Goal: Task Accomplishment & Management: Manage account settings

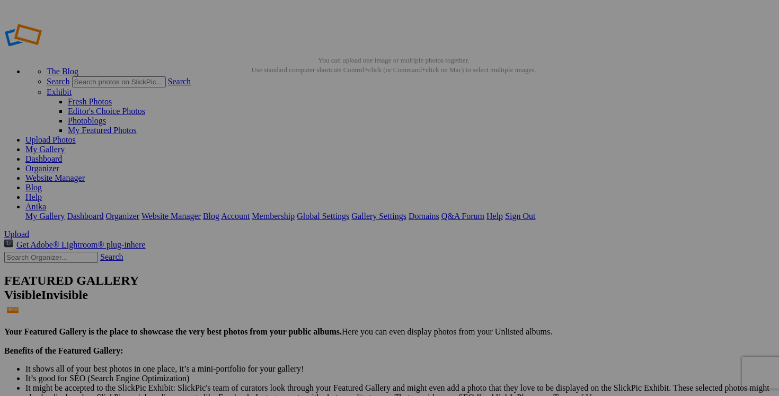
scroll to position [4772, 0]
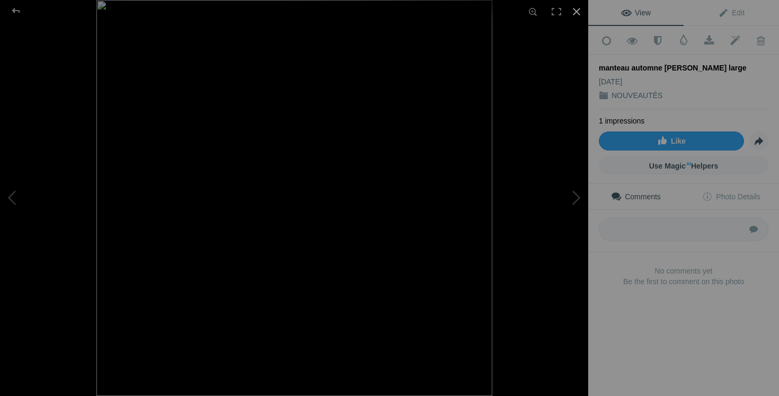
click at [578, 8] on div at bounding box center [576, 11] width 23 height 23
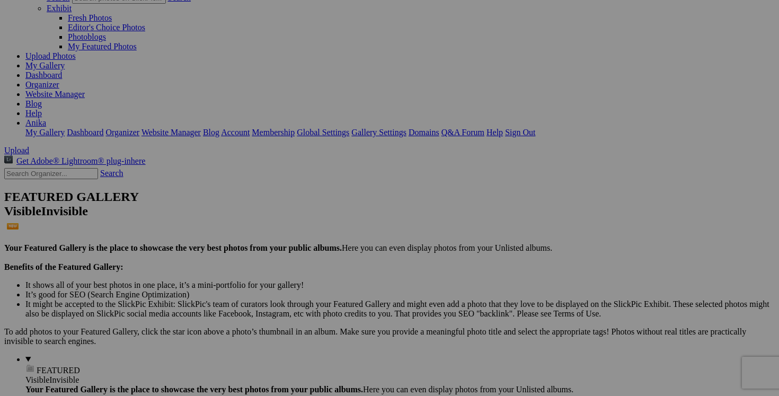
scroll to position [103, 0]
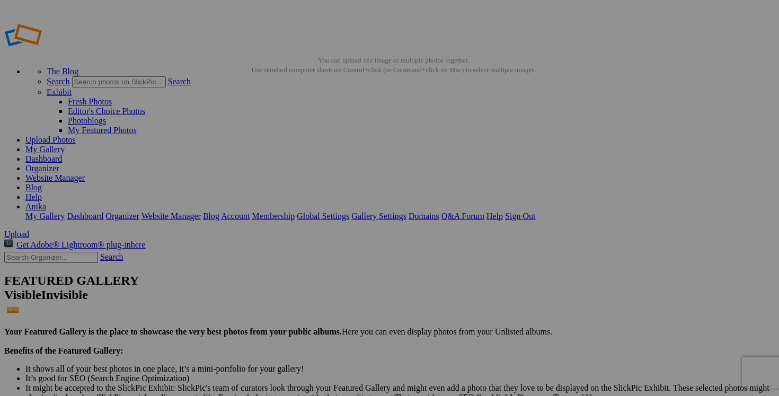
drag, startPoint x: 692, startPoint y: 339, endPoint x: 593, endPoint y: 334, distance: 99.2
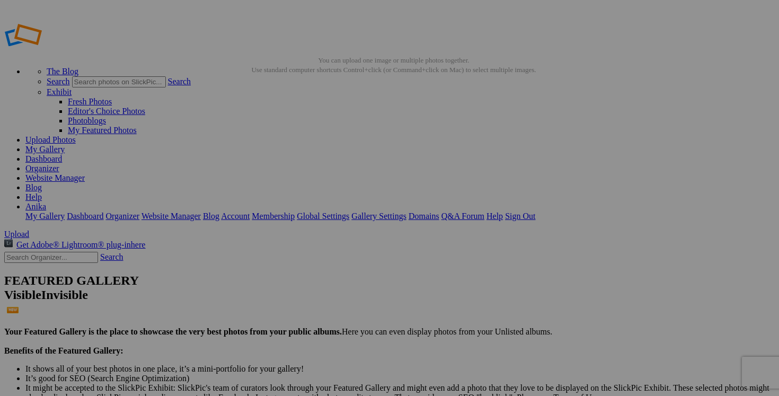
drag, startPoint x: 669, startPoint y: 337, endPoint x: 635, endPoint y: 337, distance: 34.4
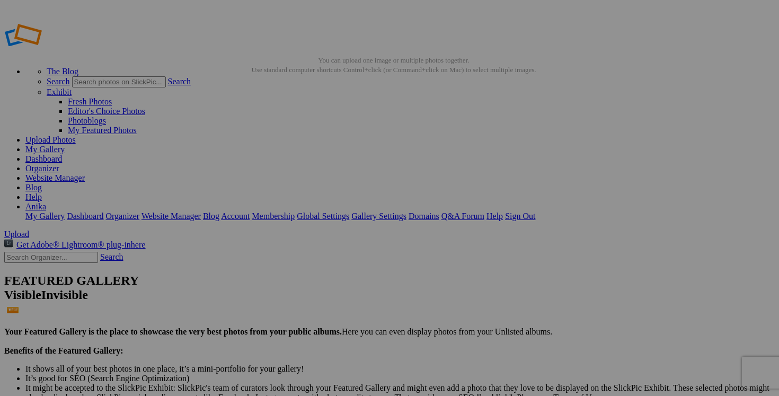
drag, startPoint x: 683, startPoint y: 342, endPoint x: 630, endPoint y: 341, distance: 53.0
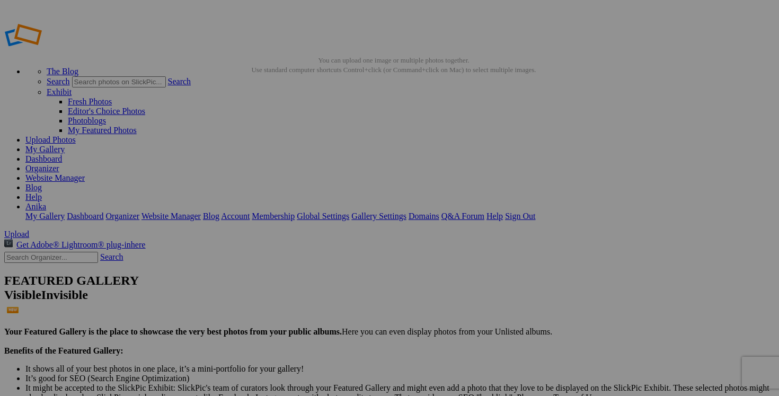
drag, startPoint x: 707, startPoint y: 341, endPoint x: 627, endPoint y: 342, distance: 80.0
type input "PATRICIA GREEN grandeur 6 femme 75$(comme neuf, payé 350$, cuir)"
drag, startPoint x: 597, startPoint y: 341, endPoint x: 531, endPoint y: 341, distance: 65.7
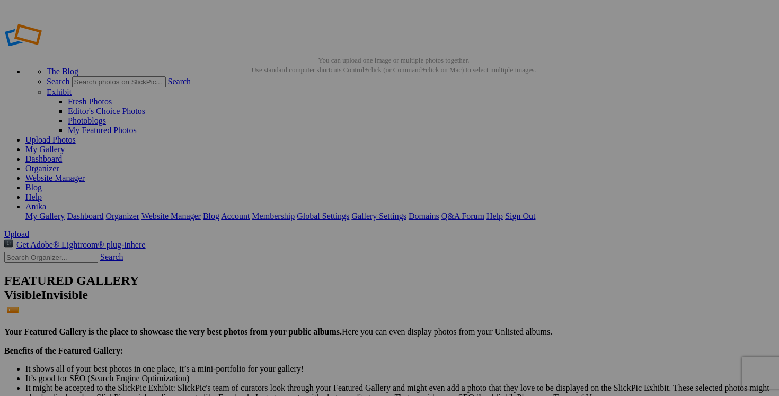
paste input "PATRICIA GREEN grandeur 6"
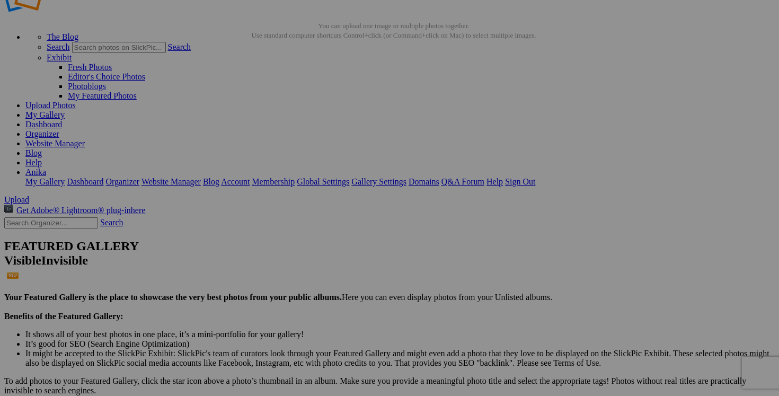
scroll to position [175, 0]
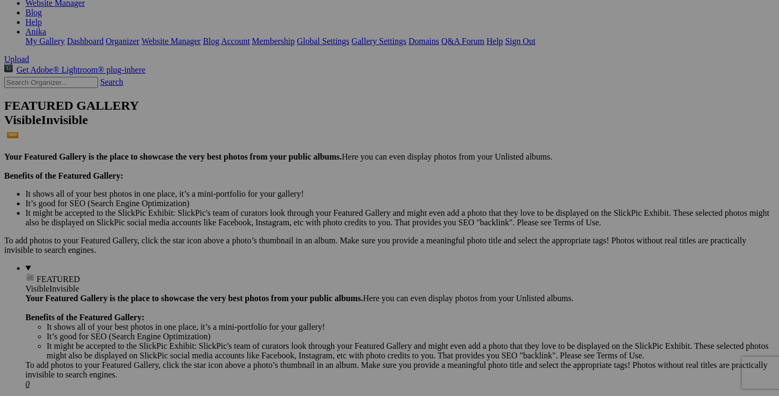
type input "PATRICIA GREEN grandeur 6"
drag, startPoint x: 222, startPoint y: 315, endPoint x: 174, endPoint y: 314, distance: 48.2
paste input "PATRICIA GREEN grandeur 6"
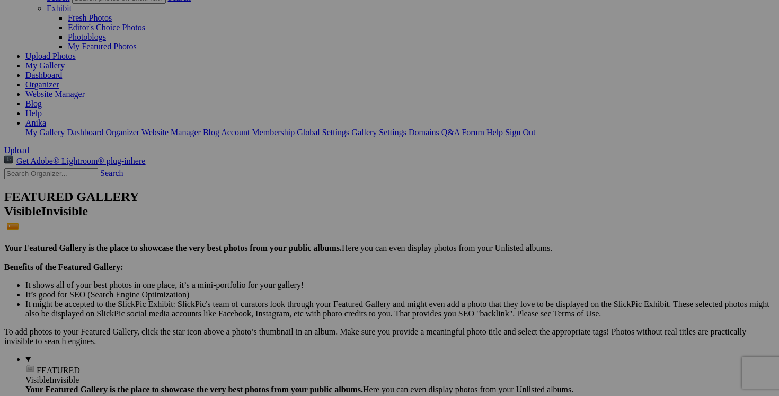
scroll to position [84, 0]
type input "PATRICIA GREEN grandeur 6"
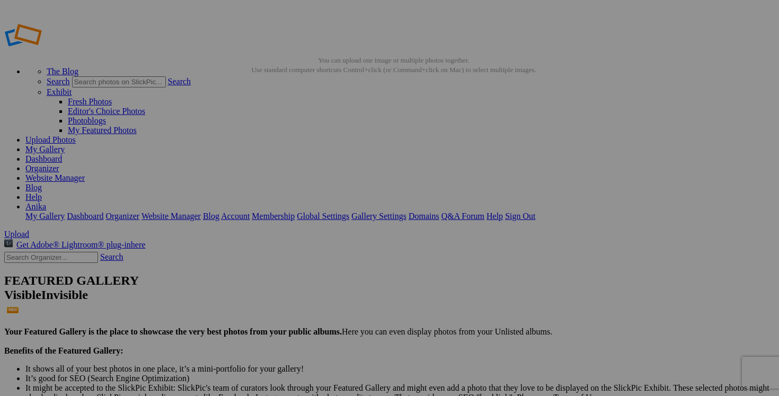
scroll to position [8, 0]
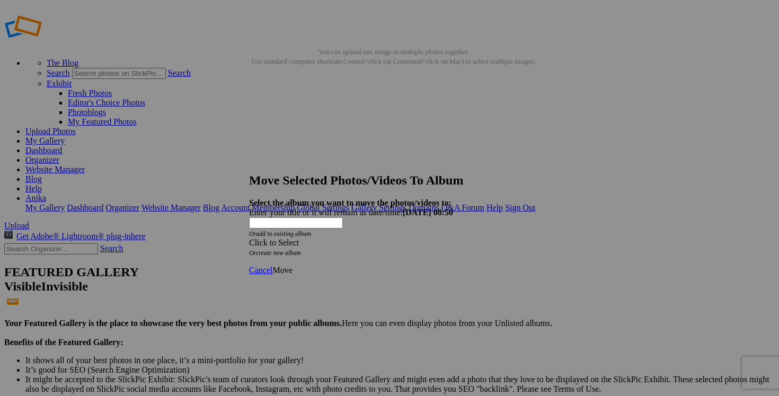
click at [249, 238] on span at bounding box center [249, 242] width 0 height 9
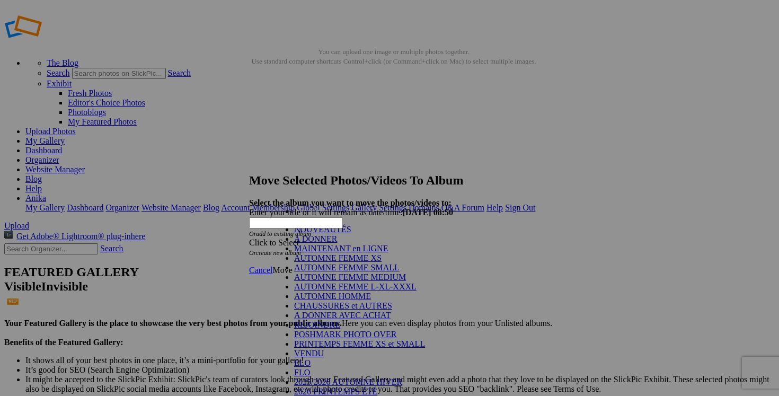
scroll to position [96, 0]
click at [330, 301] on link "CHAUSSURES et AUTRES" at bounding box center [343, 305] width 98 height 9
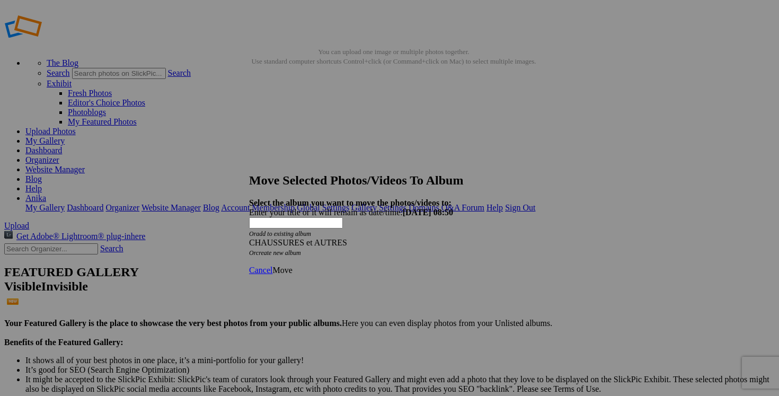
click at [292, 265] on span "Move" at bounding box center [282, 269] width 20 height 9
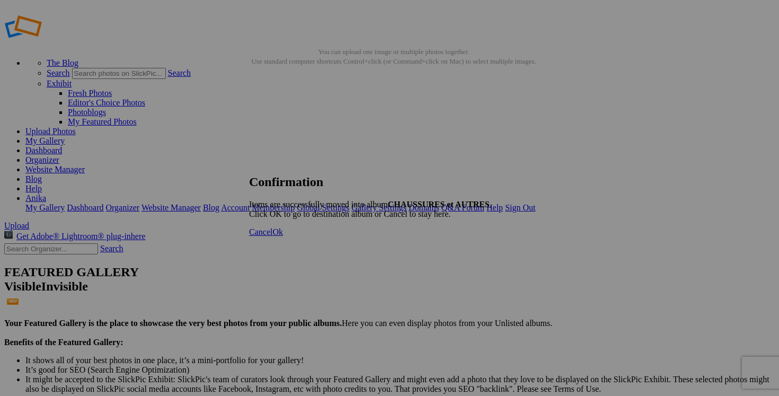
click at [272, 236] on span "Cancel" at bounding box center [260, 231] width 23 height 9
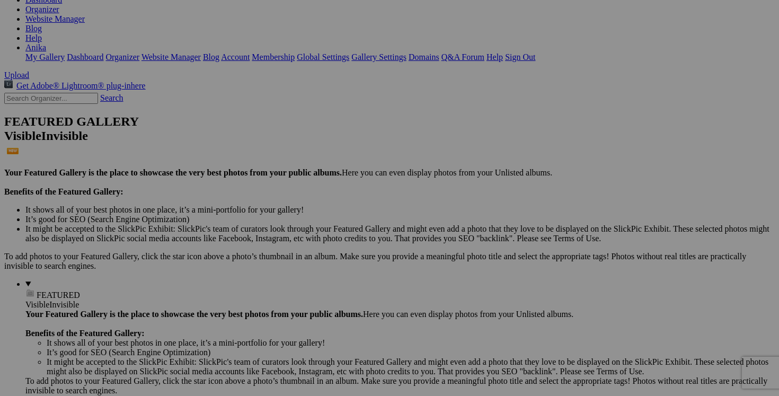
scroll to position [0, 0]
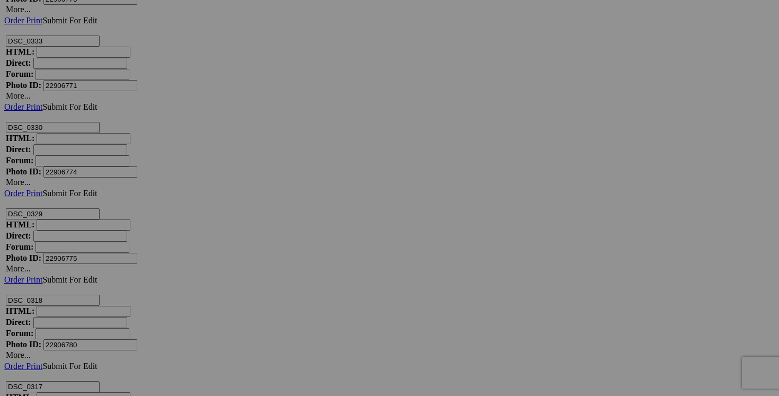
scroll to position [9160, 0]
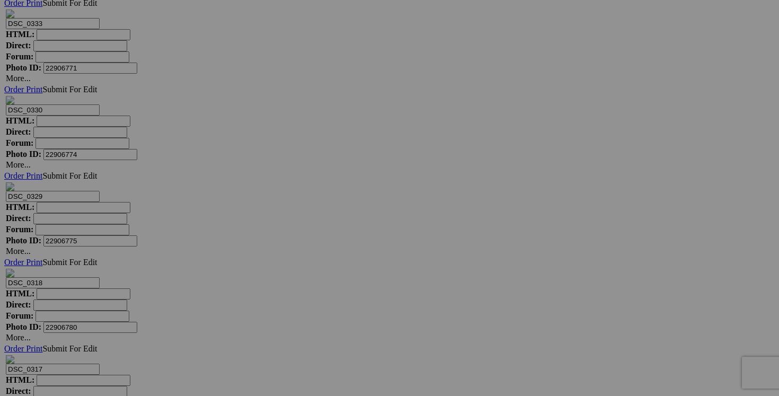
click at [319, 272] on span "Yes" at bounding box center [313, 276] width 12 height 9
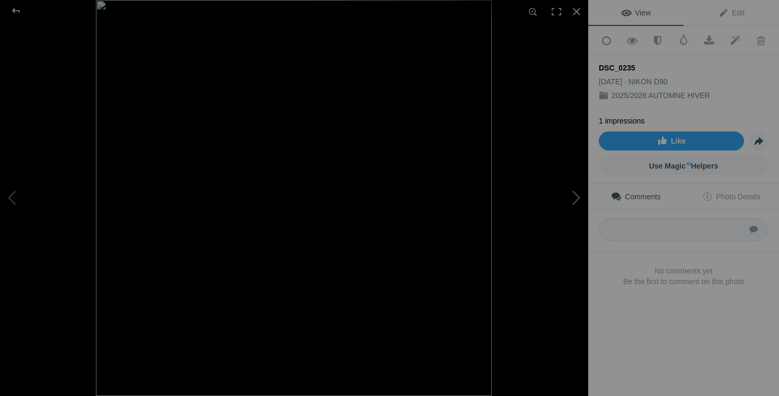
click at [565, 202] on button at bounding box center [547, 198] width 79 height 142
click at [578, 10] on div at bounding box center [576, 11] width 23 height 23
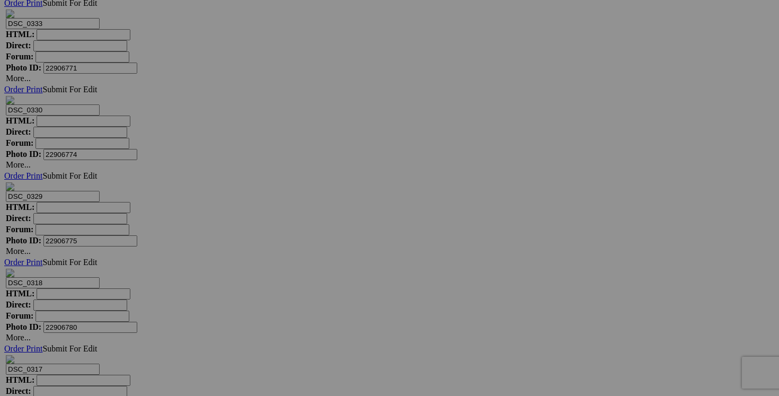
drag, startPoint x: 502, startPoint y: 346, endPoint x: 446, endPoint y: 343, distance: 56.3
drag, startPoint x: 495, startPoint y: 346, endPoint x: 442, endPoint y: 344, distance: 53.5
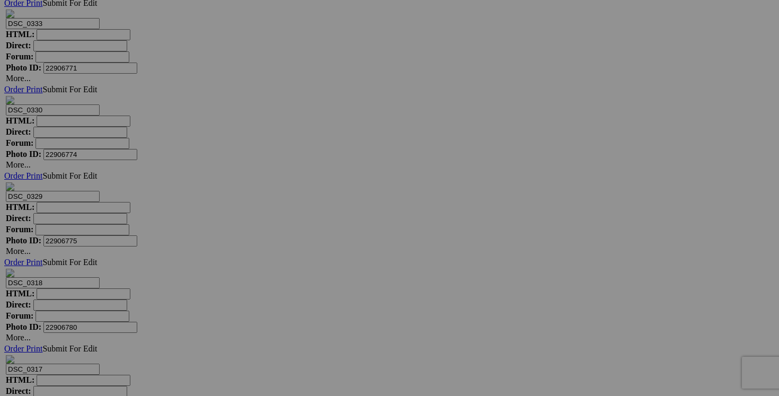
type input "jeans COS taille 29 25$(comme neuf, extensible et confortable,"
drag, startPoint x: 411, startPoint y: 345, endPoint x: 331, endPoint y: 345, distance: 80.0
paste input "jeans COS taille 29"
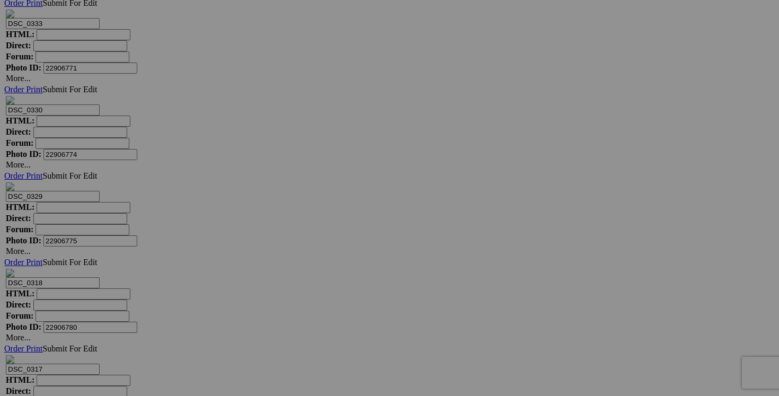
type input "jeans COS taille 29"
drag, startPoint x: 314, startPoint y: 345, endPoint x: 232, endPoint y: 342, distance: 82.1
paste input "jeans COS taille 29"
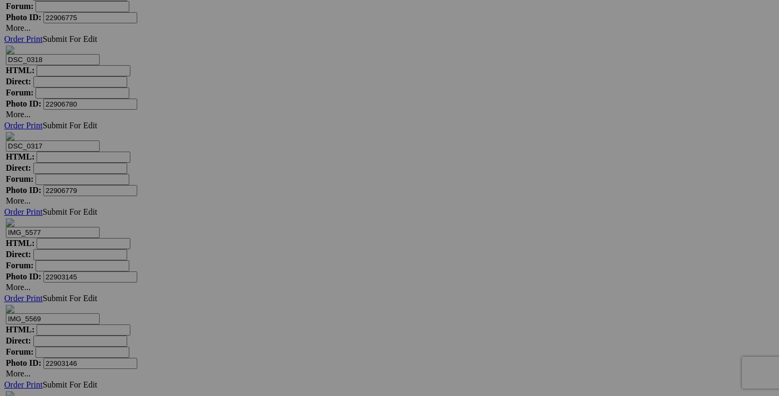
scroll to position [9389, 0]
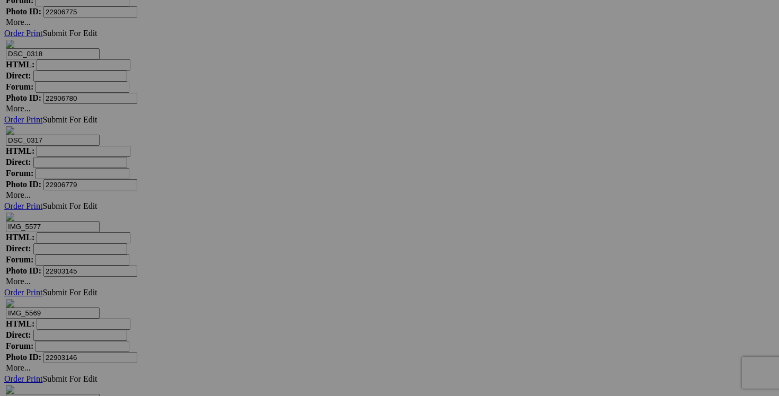
type input "jeans COS taille 29"
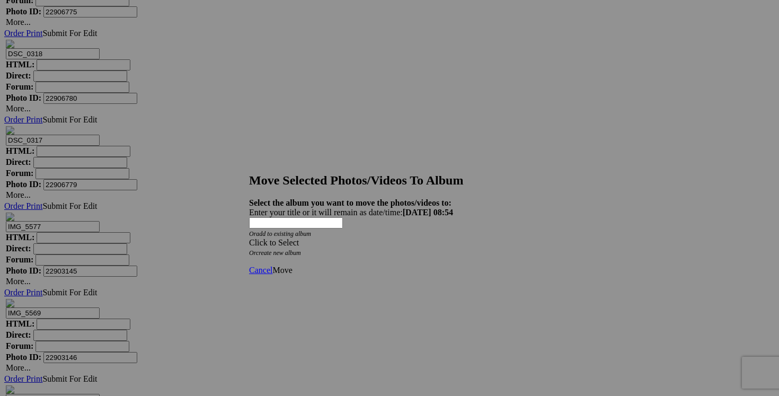
click at [249, 238] on span at bounding box center [249, 242] width 0 height 9
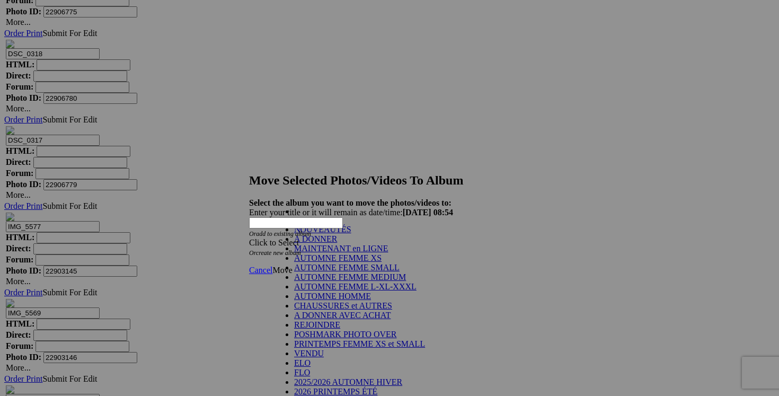
scroll to position [145, 0]
click at [331, 387] on link "2026 PRINTEMPS ÉTÉ" at bounding box center [335, 391] width 83 height 9
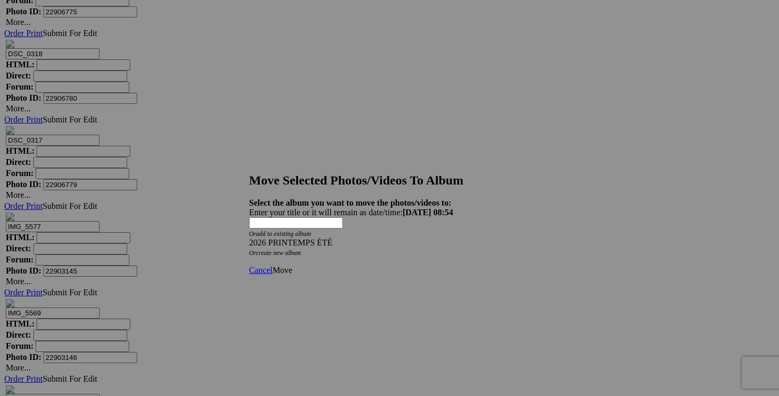
click at [292, 265] on link "Move" at bounding box center [282, 269] width 20 height 9
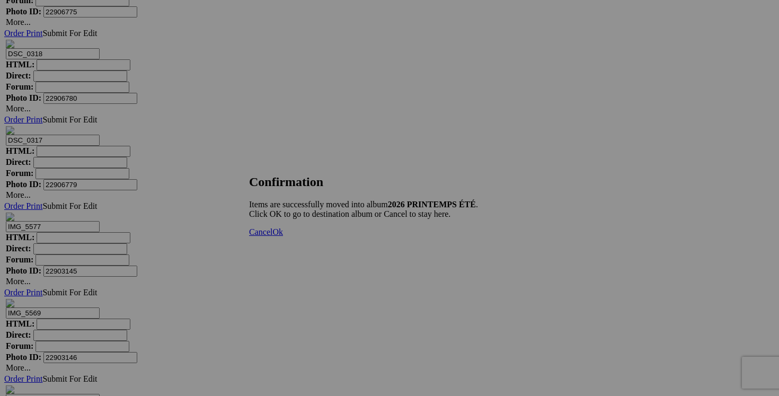
click at [272, 236] on link "Cancel" at bounding box center [260, 231] width 23 height 9
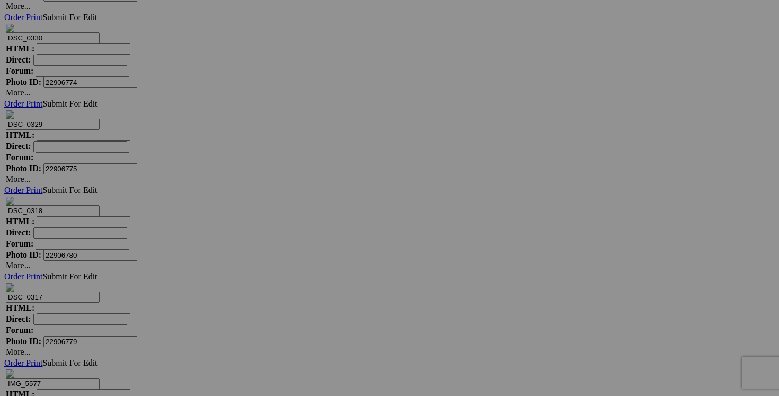
scroll to position [9200, 0]
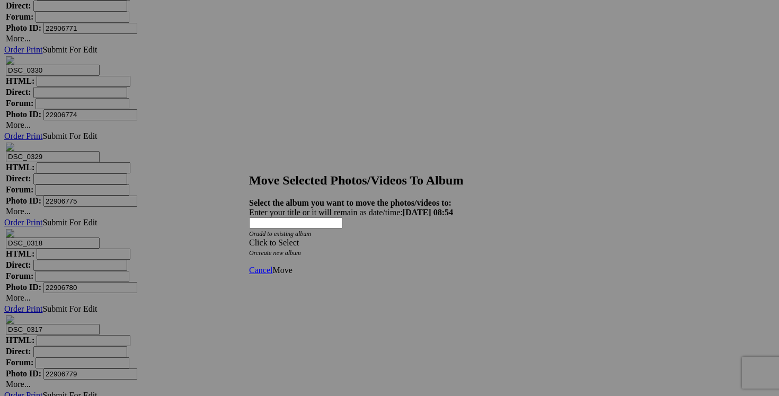
click at [249, 238] on span at bounding box center [249, 242] width 0 height 9
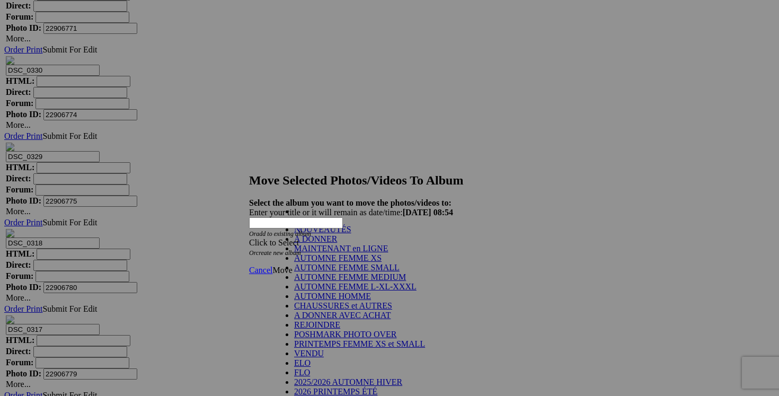
click at [351, 234] on link "NOUVEAUTÉS" at bounding box center [322, 229] width 57 height 9
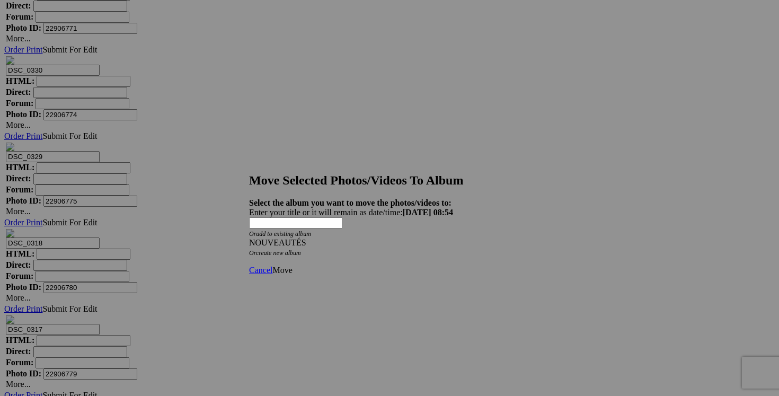
click at [292, 265] on span "Move" at bounding box center [282, 269] width 20 height 9
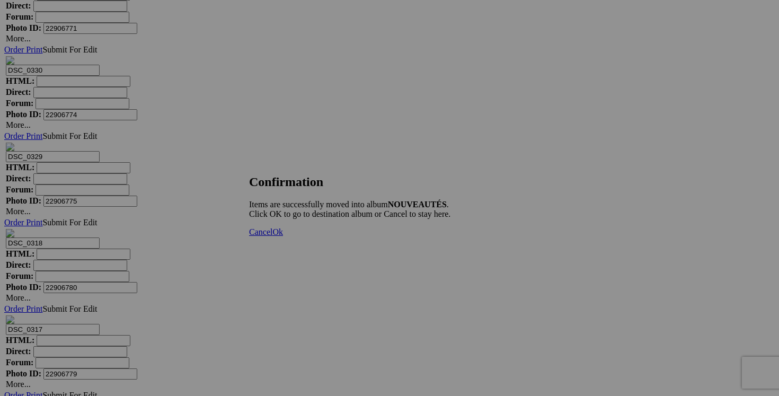
click at [272, 236] on span "Cancel" at bounding box center [260, 231] width 23 height 9
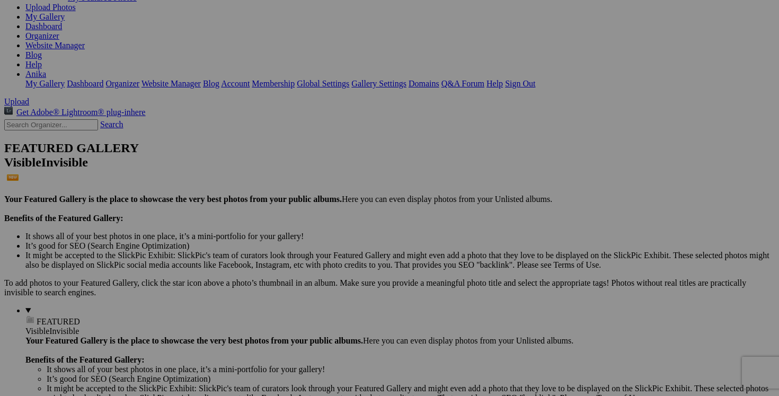
scroll to position [73, 0]
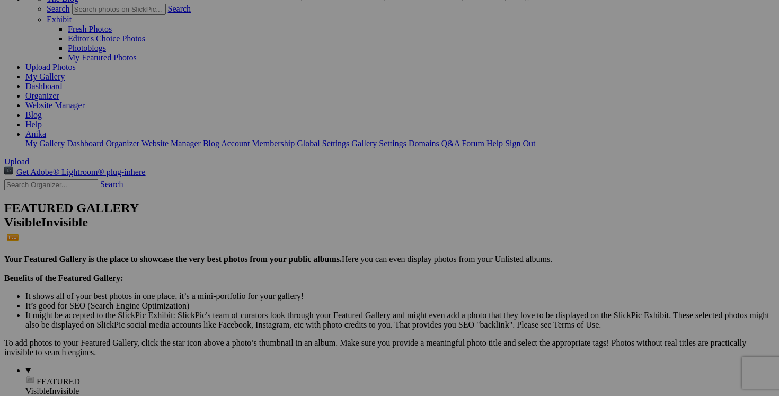
drag, startPoint x: 288, startPoint y: 285, endPoint x: 222, endPoint y: 284, distance: 65.7
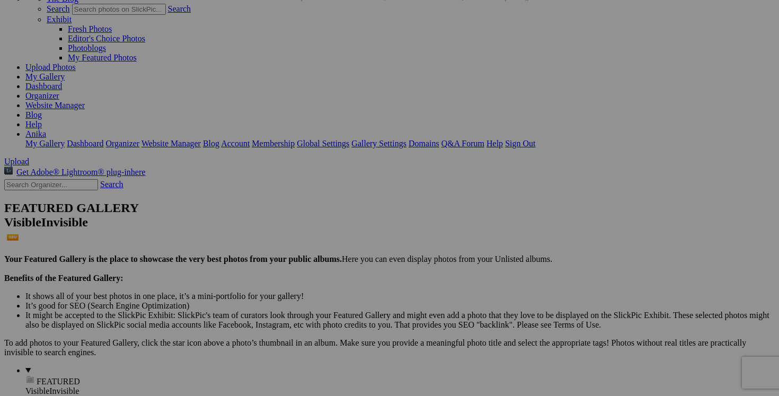
type input "pantalon ZARA small 20$(comme neuf)"
drag, startPoint x: 218, startPoint y: 284, endPoint x: 153, endPoint y: 284, distance: 64.6
paste input "pantalon ZARA small"
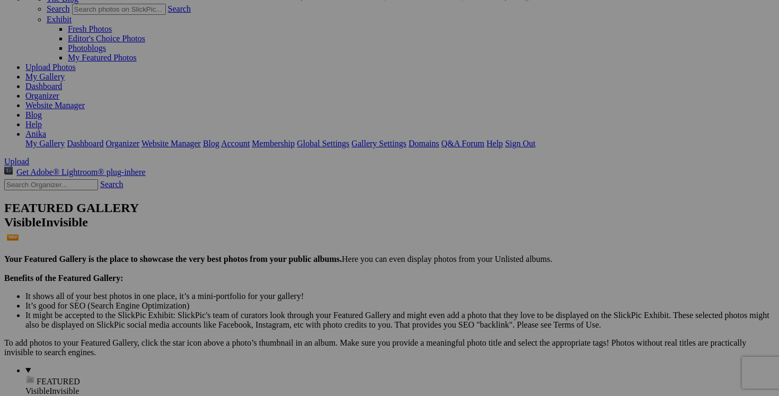
type input "pantalon ZARA small"
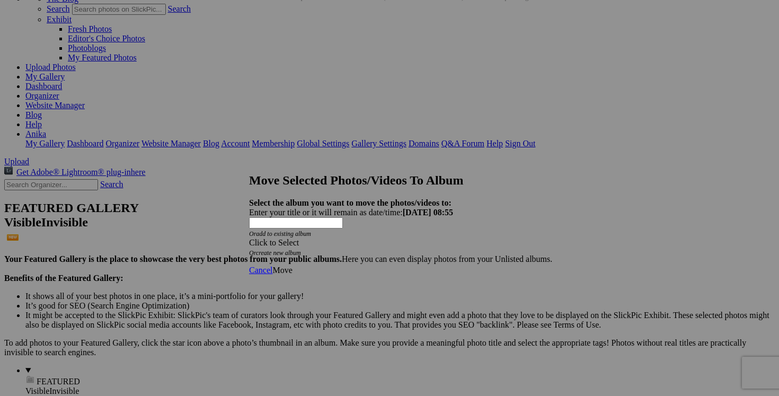
click at [249, 238] on span at bounding box center [249, 242] width 0 height 9
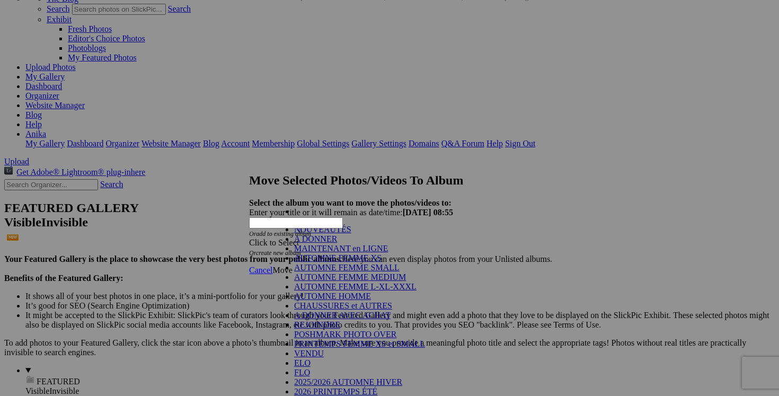
click at [351, 234] on link "NOUVEAUTÉS" at bounding box center [322, 229] width 57 height 9
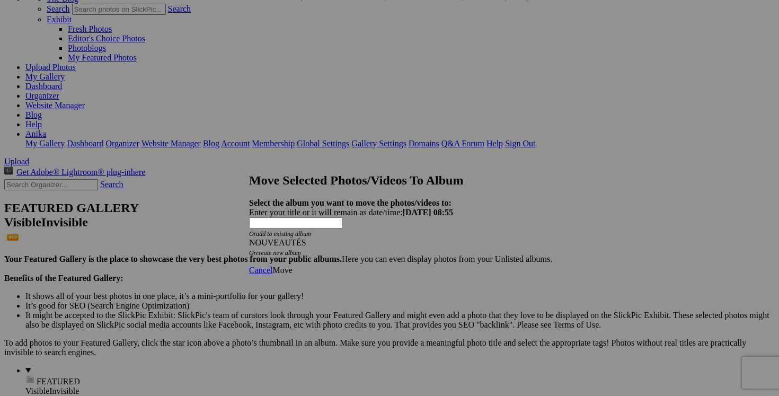
click at [292, 265] on span "Move" at bounding box center [282, 269] width 20 height 9
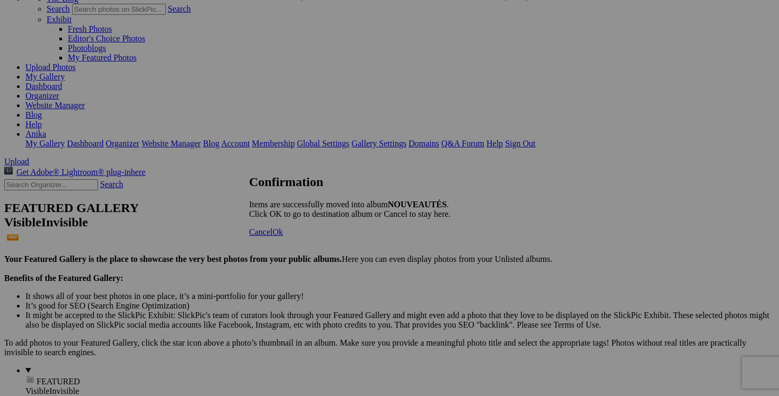
click at [272, 236] on span "Cancel" at bounding box center [260, 231] width 23 height 9
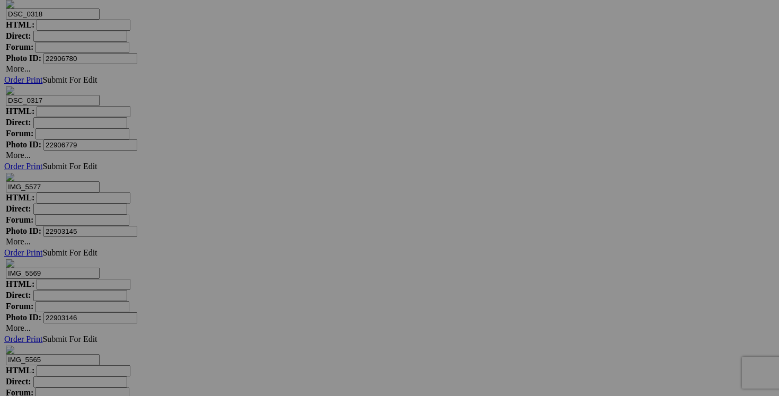
scroll to position [9216, 0]
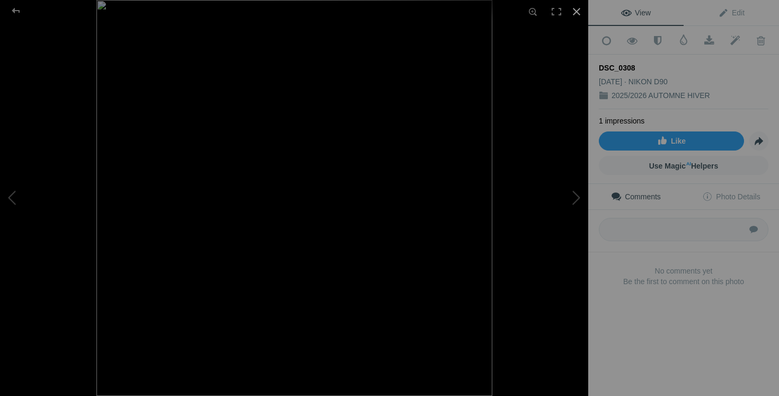
click at [576, 11] on div at bounding box center [576, 11] width 23 height 23
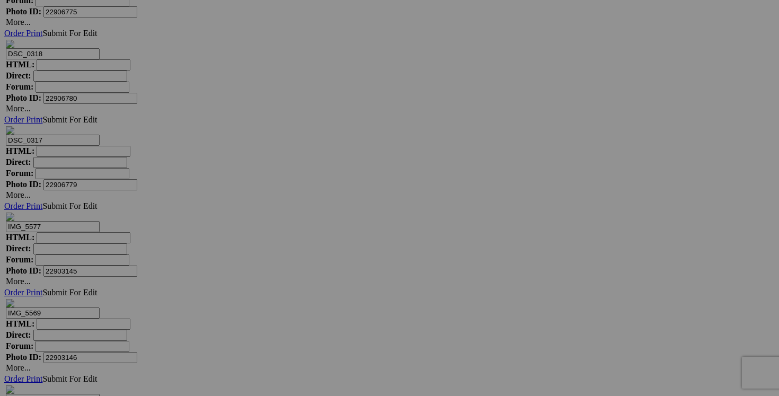
drag, startPoint x: 319, startPoint y: 290, endPoint x: 208, endPoint y: 276, distance: 112.5
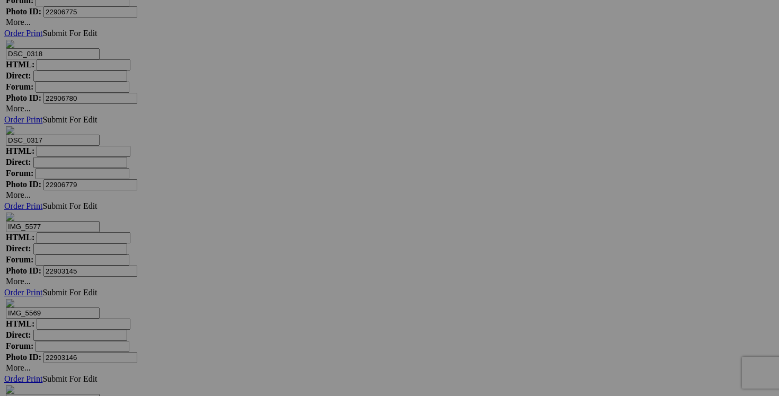
drag, startPoint x: 285, startPoint y: 289, endPoint x: 206, endPoint y: 287, distance: 79.5
type input "legging KIMJALY large 15$(comme neuf)"
drag, startPoint x: 416, startPoint y: 289, endPoint x: 320, endPoint y: 287, distance: 95.9
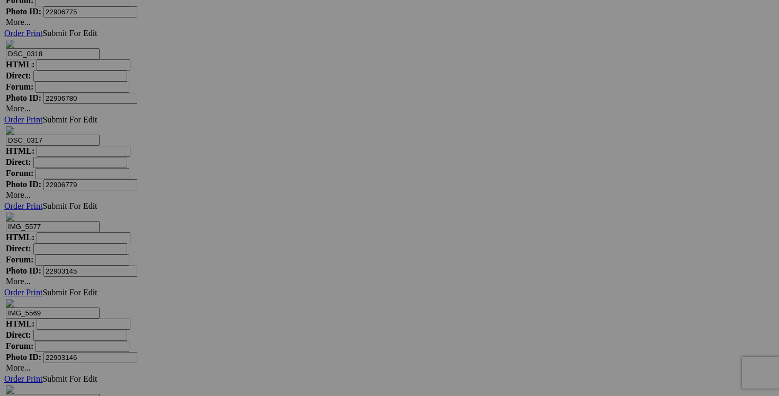
paste input "legging KIMJALY large"
type input "legging KIMJALY large"
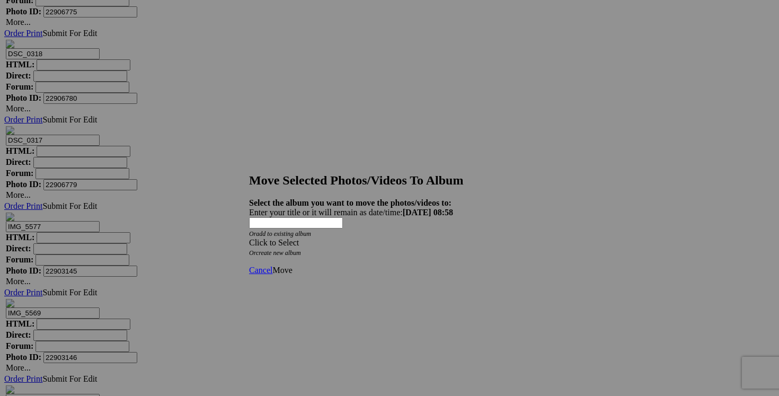
click at [249, 238] on span at bounding box center [249, 242] width 0 height 9
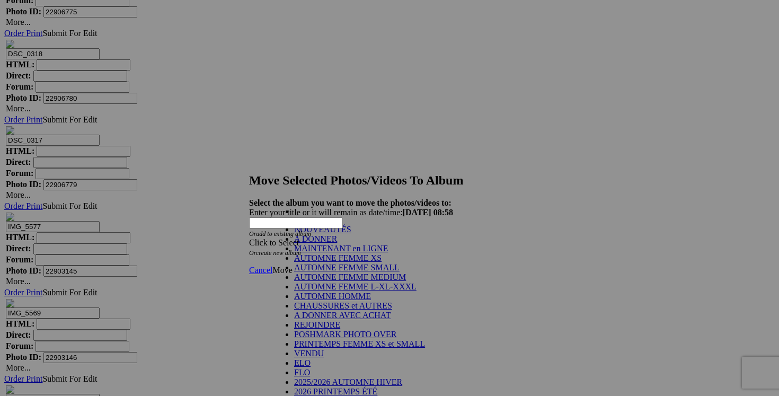
click at [351, 234] on link "NOUVEAUTÉS" at bounding box center [322, 229] width 57 height 9
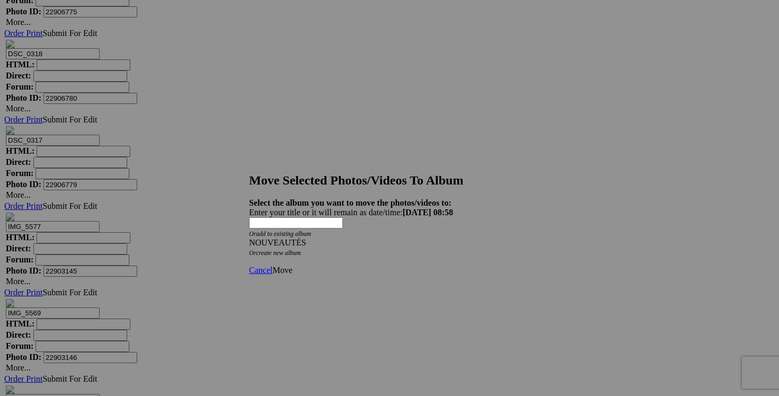
click at [292, 265] on link "Move" at bounding box center [282, 269] width 20 height 9
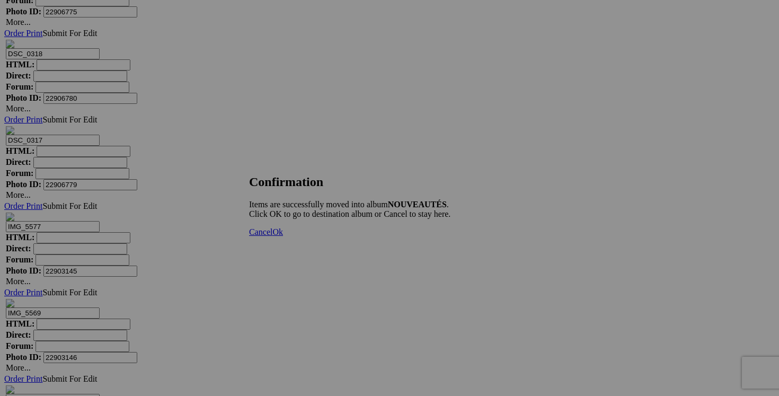
click at [272, 236] on link "Cancel" at bounding box center [260, 231] width 23 height 9
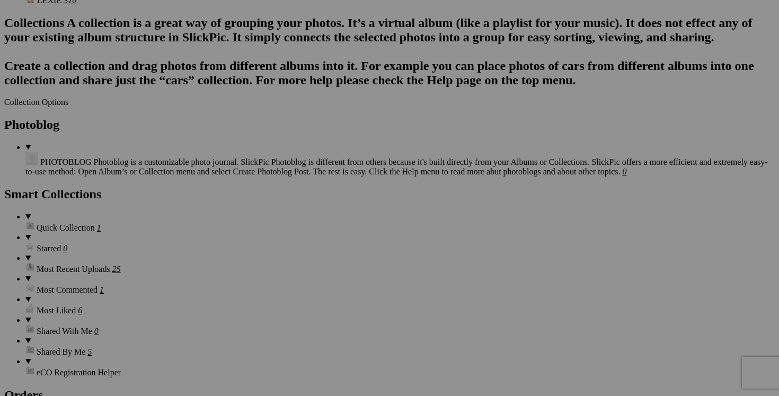
scroll to position [1266, 0]
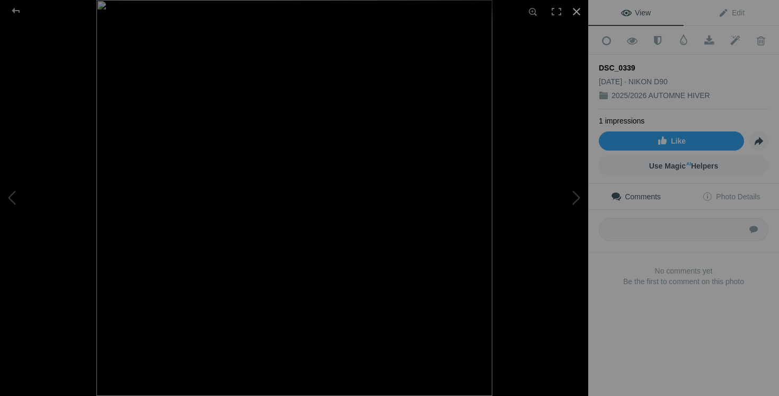
click at [571, 12] on div at bounding box center [576, 11] width 23 height 23
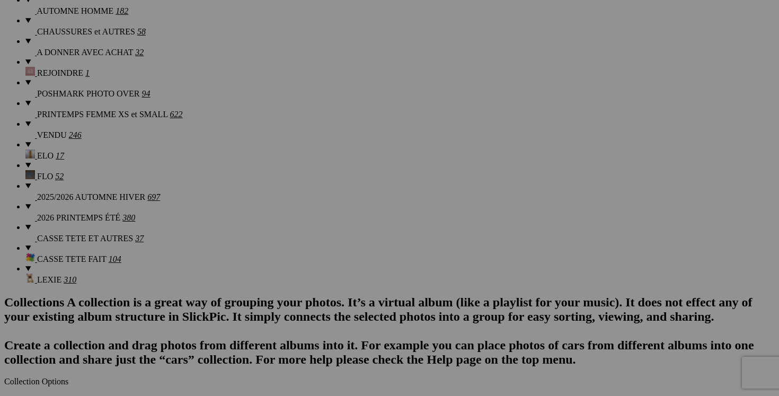
scroll to position [1005, 0]
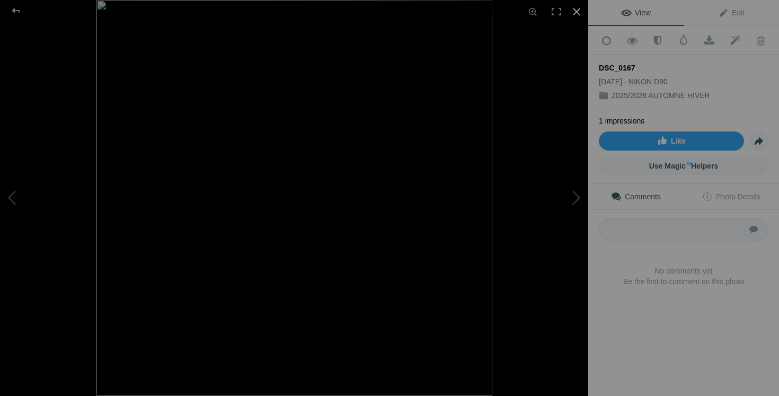
click at [574, 12] on div at bounding box center [576, 11] width 23 height 23
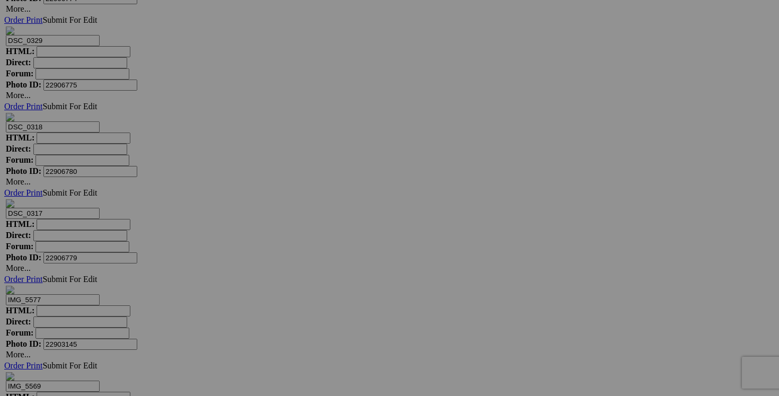
scroll to position [9207, 0]
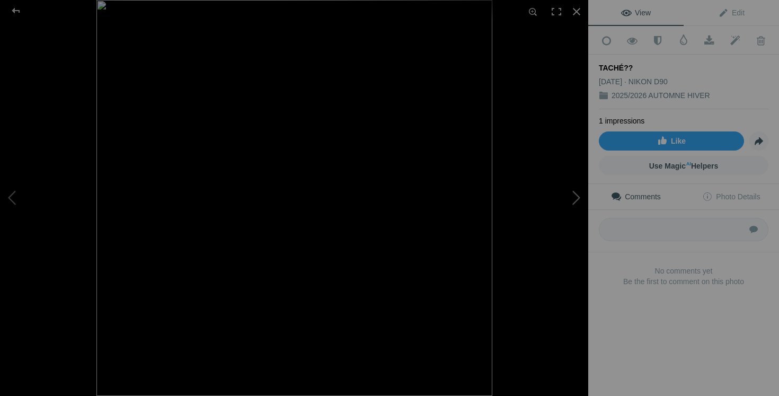
click at [579, 190] on button at bounding box center [547, 198] width 79 height 142
click at [220, 210] on img at bounding box center [294, 198] width 396 height 396
click at [576, 12] on div at bounding box center [576, 11] width 23 height 23
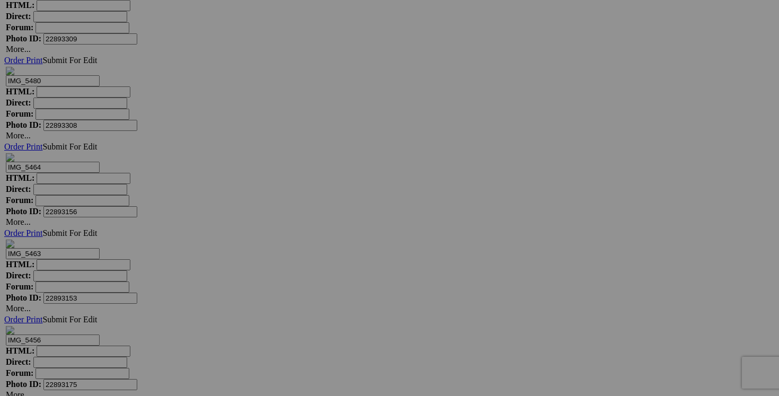
scroll to position [13308, 0]
